Goal: Task Accomplishment & Management: Complete application form

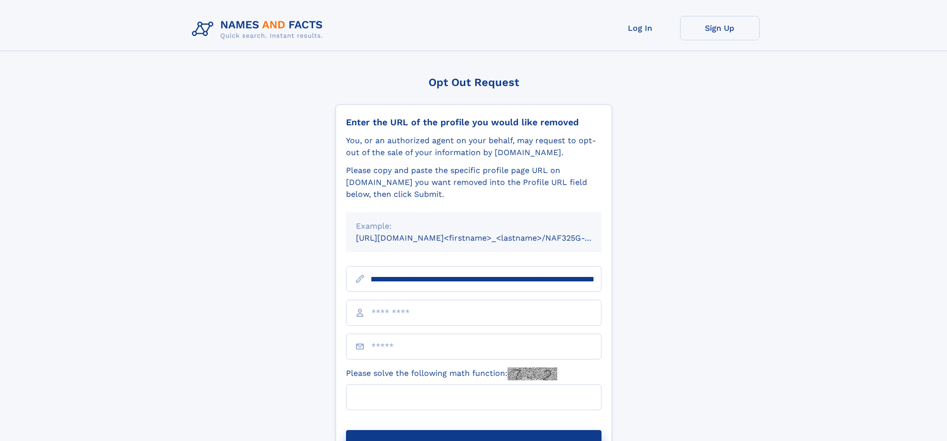
scroll to position [0, 114]
type input "**********"
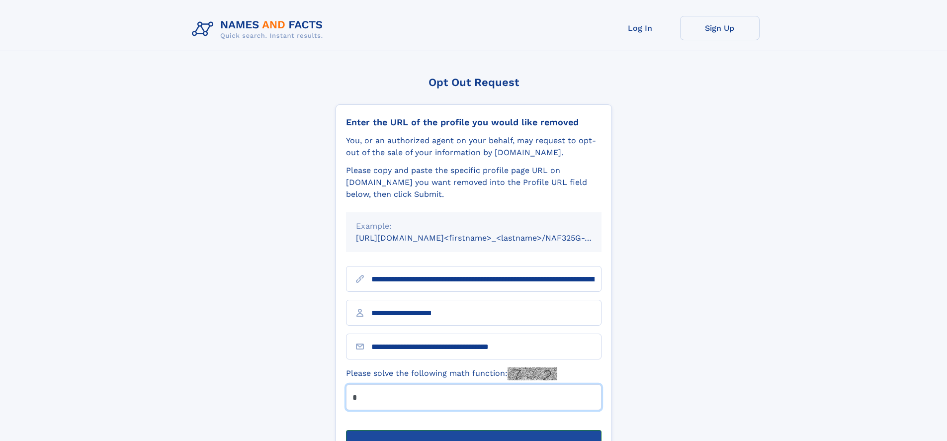
type input "*"
click at [473, 430] on button "Submit Opt Out Request" at bounding box center [473, 446] width 255 height 32
